Goal: Navigation & Orientation: Find specific page/section

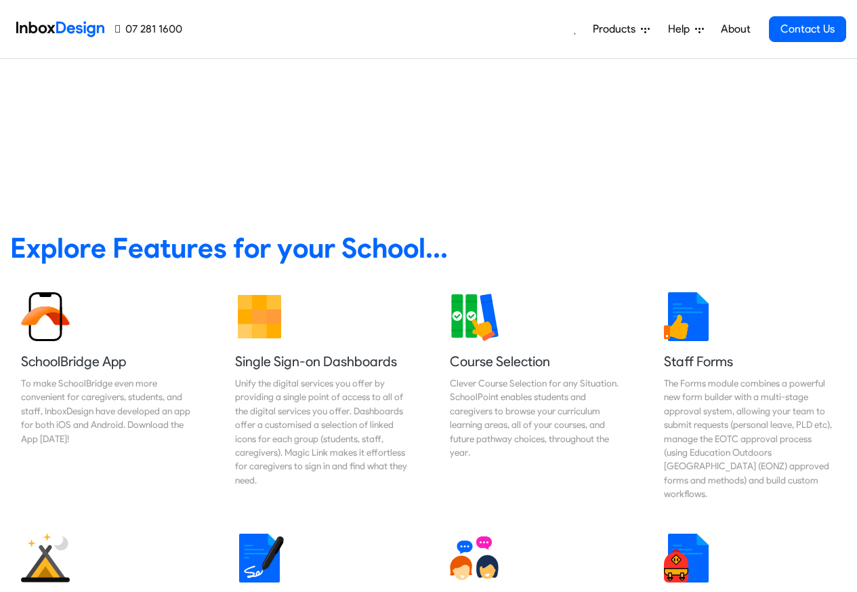
scroll to position [488, 0]
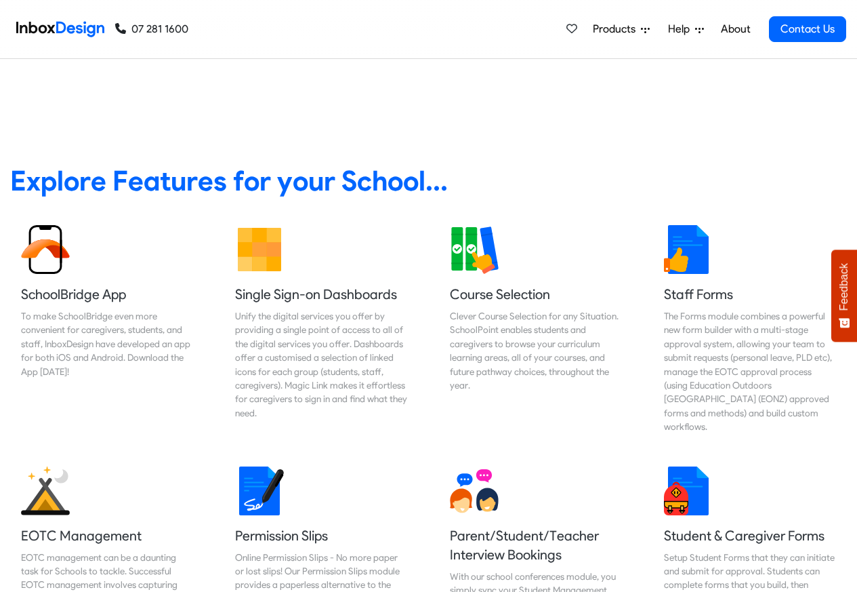
click at [610, 31] on span "Products" at bounding box center [617, 29] width 48 height 16
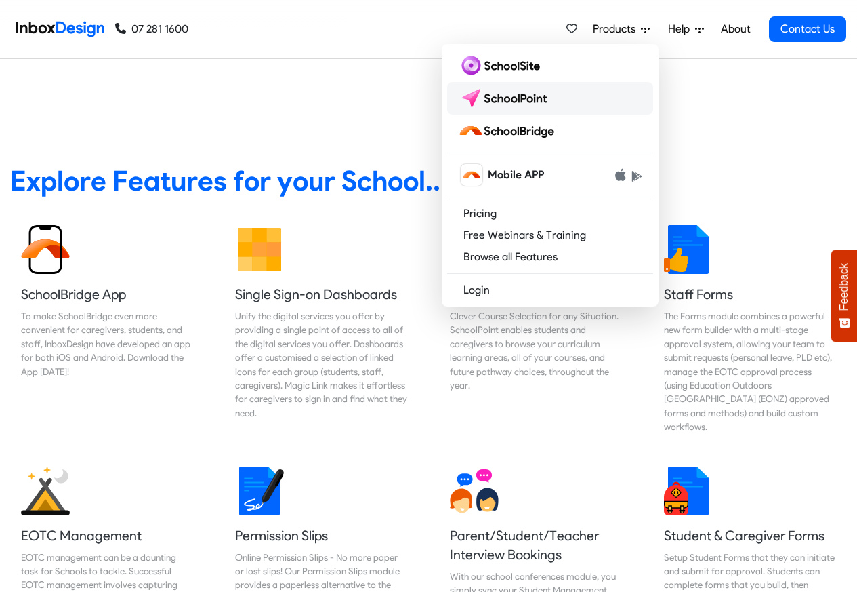
click at [512, 102] on img at bounding box center [506, 98] width 96 height 22
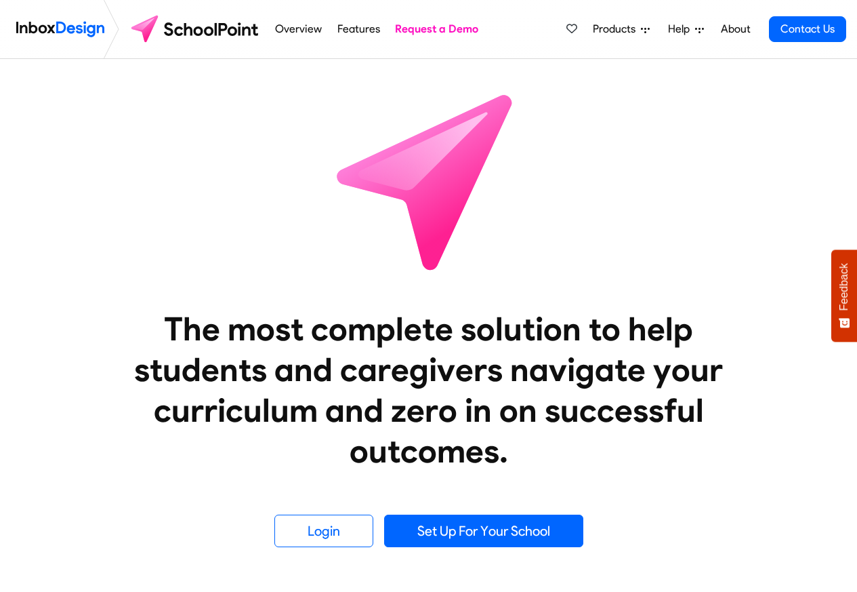
click at [624, 31] on span "Products" at bounding box center [617, 29] width 48 height 16
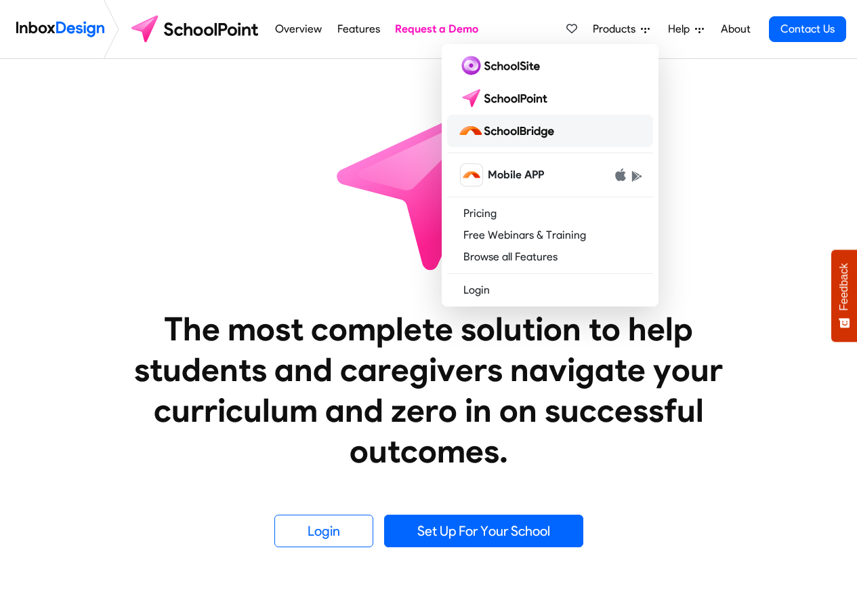
click at [523, 129] on img at bounding box center [509, 131] width 102 height 22
